Goal: Transaction & Acquisition: Purchase product/service

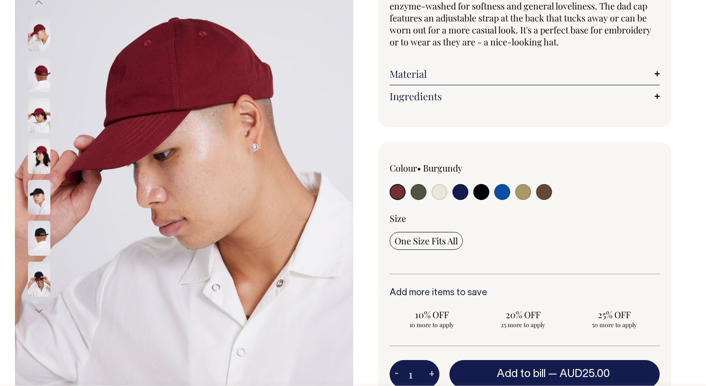
click at [544, 191] on input "radio" at bounding box center [544, 192] width 16 height 16
radio input "true"
select select "Espresso"
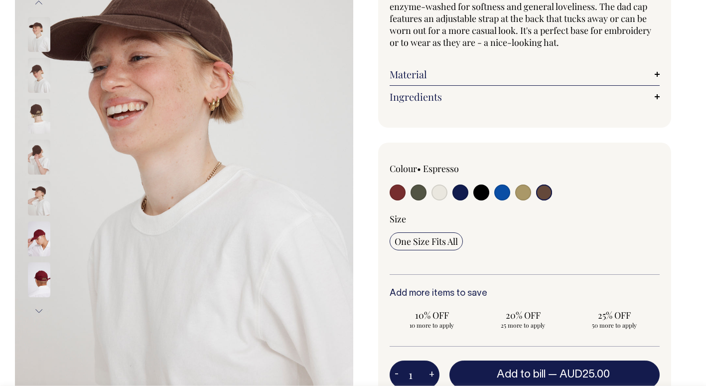
scroll to position [149, 0]
click at [523, 193] on input "radio" at bounding box center [523, 192] width 16 height 16
radio input "true"
select select "Washed Khaki"
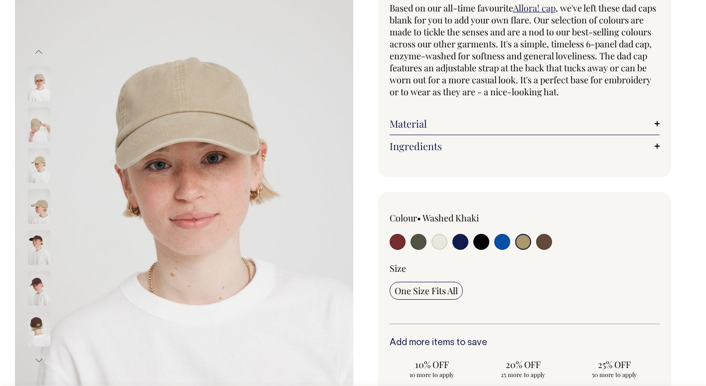
scroll to position [100, 0]
drag, startPoint x: 486, startPoint y: 220, endPoint x: 427, endPoint y: 218, distance: 58.8
click at [427, 218] on div "Colour • Washed Khaki" at bounding box center [444, 218] width 108 height 12
copy label "Washed Khaki"
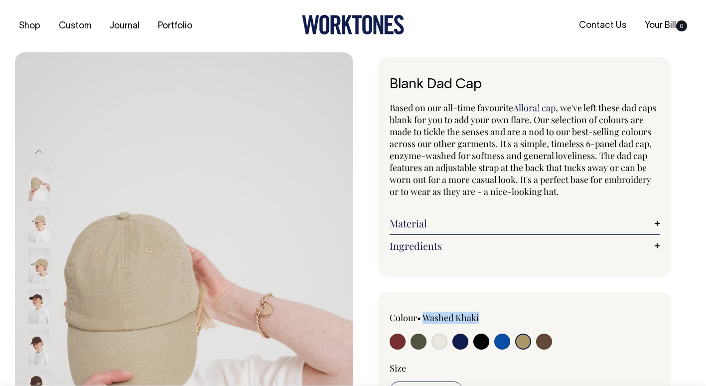
scroll to position [0, 0]
